Goal: Task Accomplishment & Management: Manage account settings

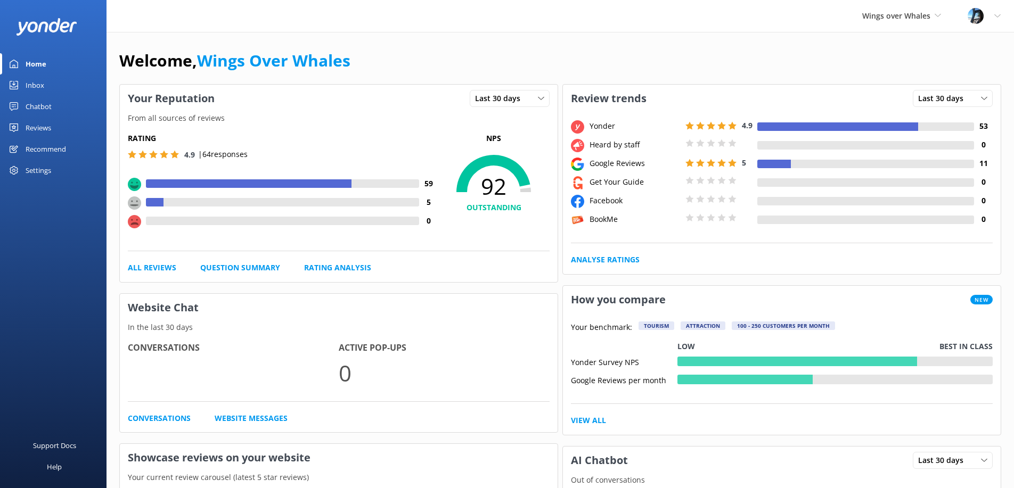
click at [32, 132] on div "Reviews" at bounding box center [39, 127] width 26 height 21
